Goal: Communication & Community: Answer question/provide support

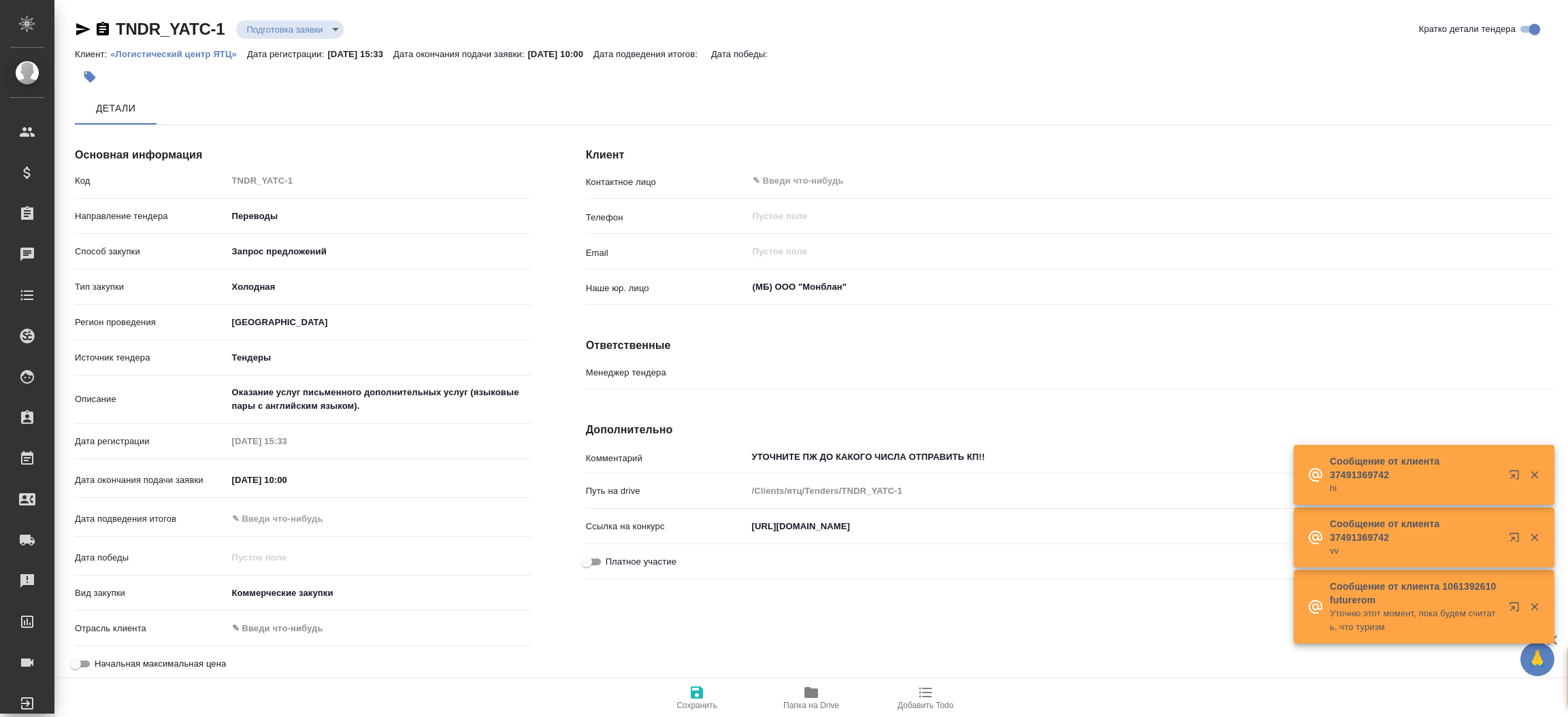
type input "[PERSON_NAME]"
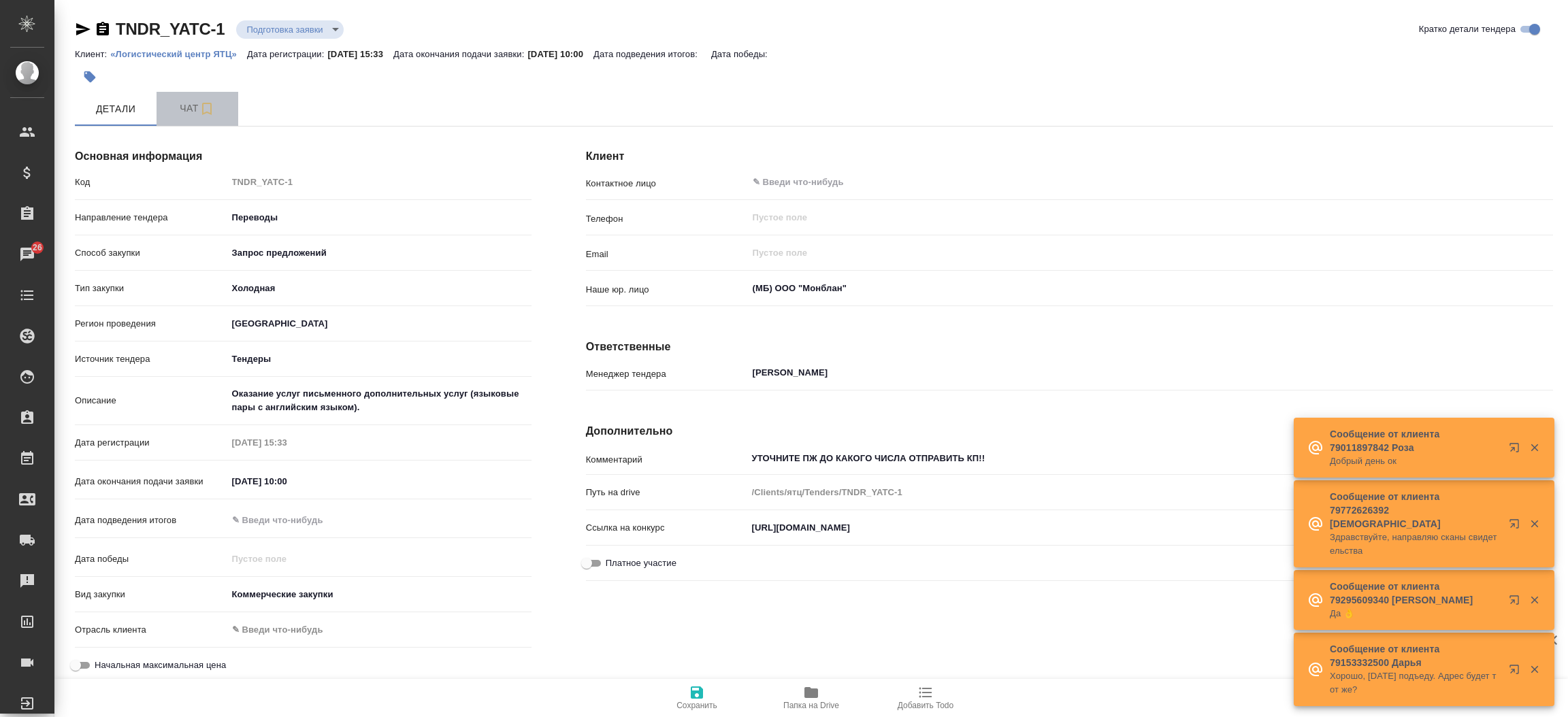
click at [191, 108] on span "Чат" at bounding box center [197, 108] width 65 height 17
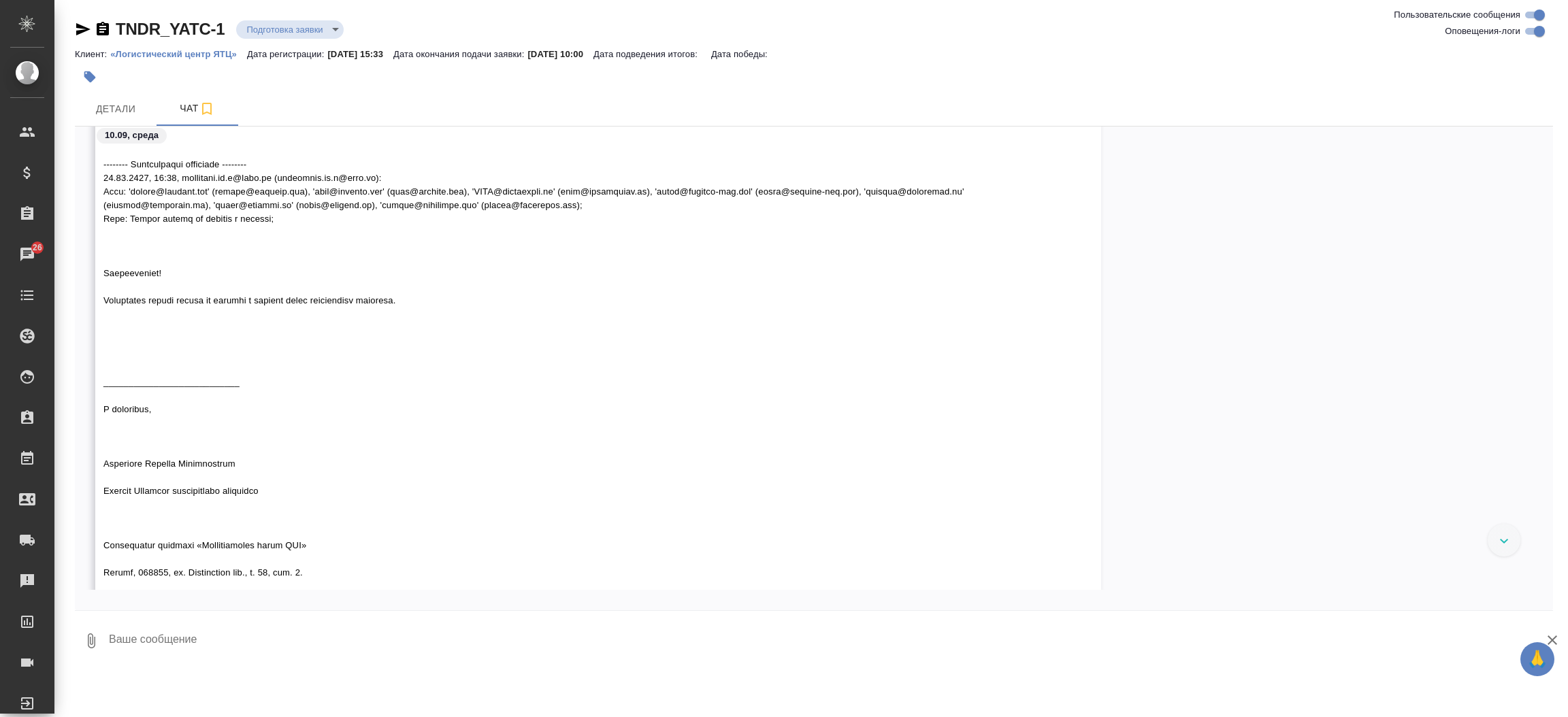
scroll to position [437, 0]
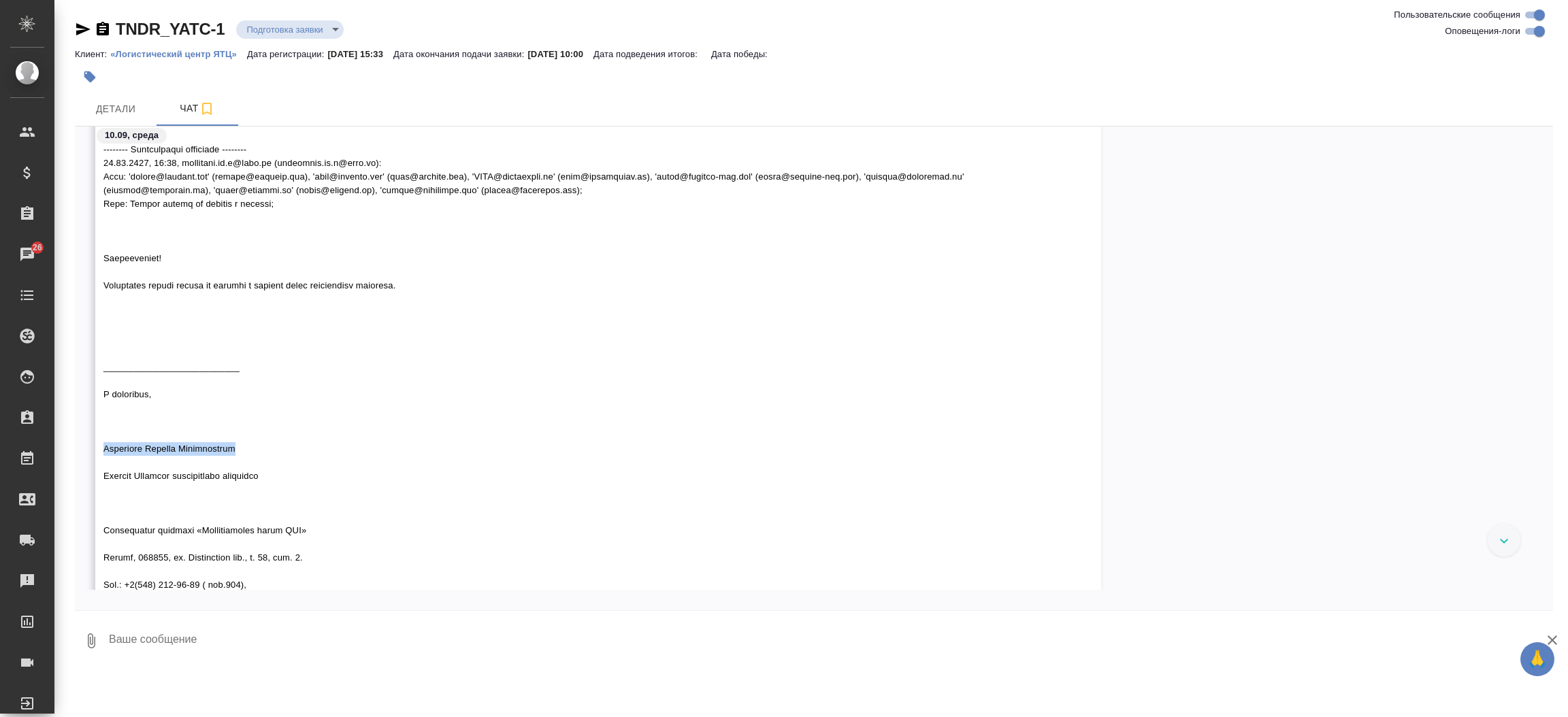
drag, startPoint x: 251, startPoint y: 451, endPoint x: 87, endPoint y: 444, distance: 164.1
click at [87, 444] on div "Volkova Alena [DATE] 15:33" at bounding box center [814, 330] width 1479 height 968
copy span "[PERSON_NAME]"
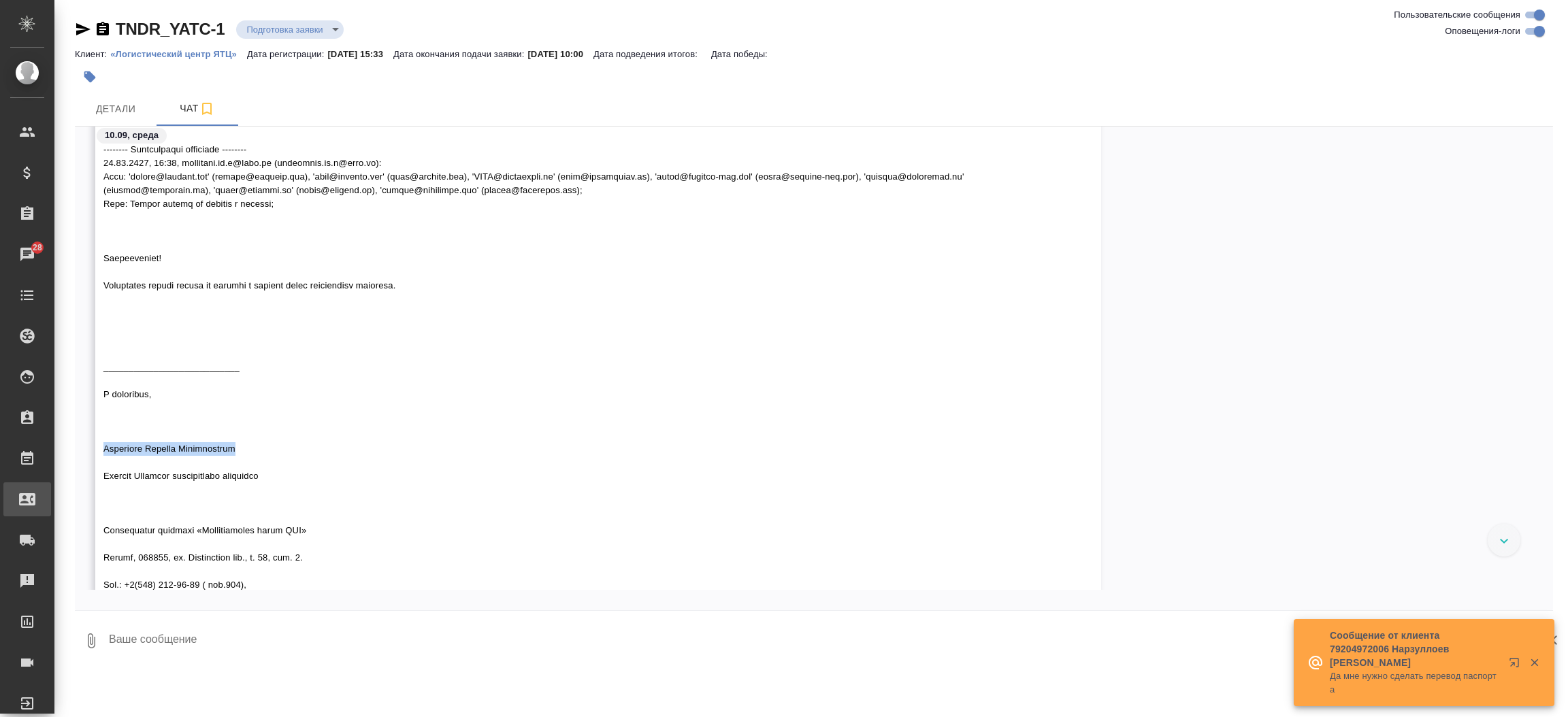
click at [27, 493] on div "Входящие заявки" at bounding box center [10, 499] width 34 height 21
click at [75, 493] on div ".cls-1 fill:#fff; AWATERA [PERSON_NAME][PERSON_NAME] Спецификации Заказы 28 Чат…" at bounding box center [784, 358] width 1568 height 717
select select "RU"
